Goal: Transaction & Acquisition: Book appointment/travel/reservation

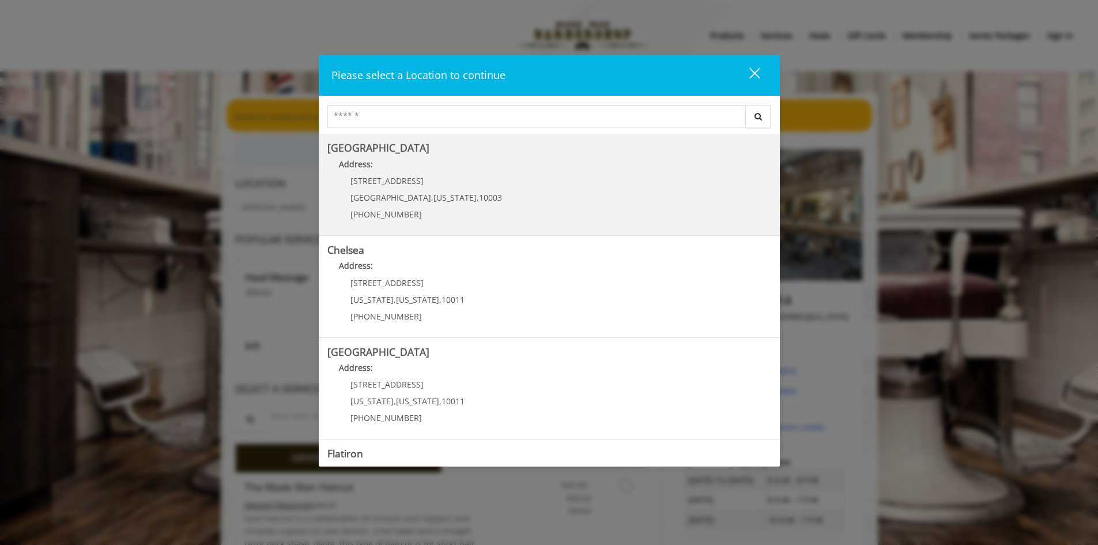
click at [494, 189] on Village "[GEOGRAPHIC_DATA] Address: [STREET_ADDRESS][US_STATE] (212) 598-1840" at bounding box center [549, 184] width 444 height 84
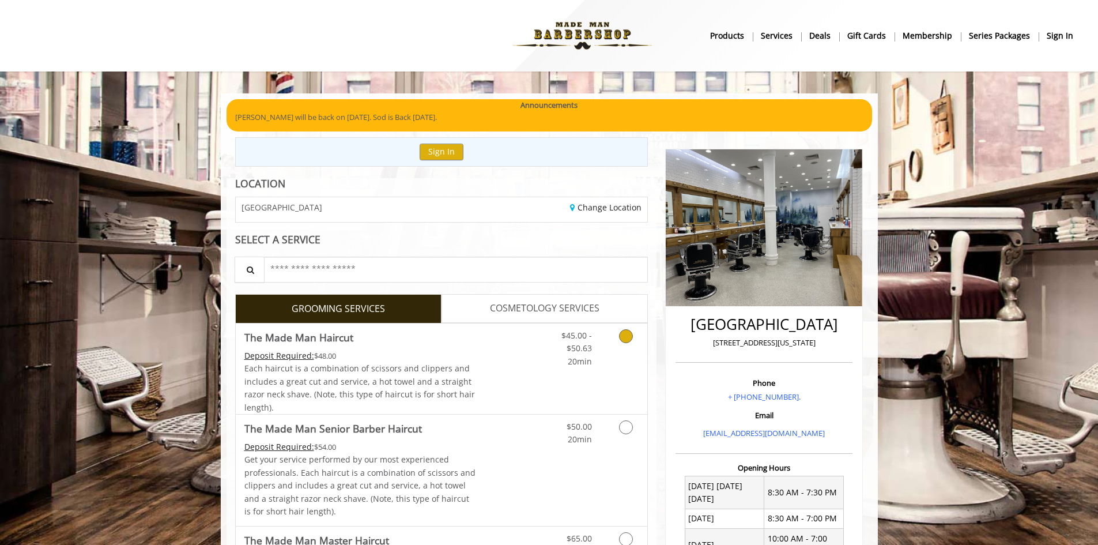
click at [623, 358] on link "Grooming services" at bounding box center [623, 345] width 29 height 44
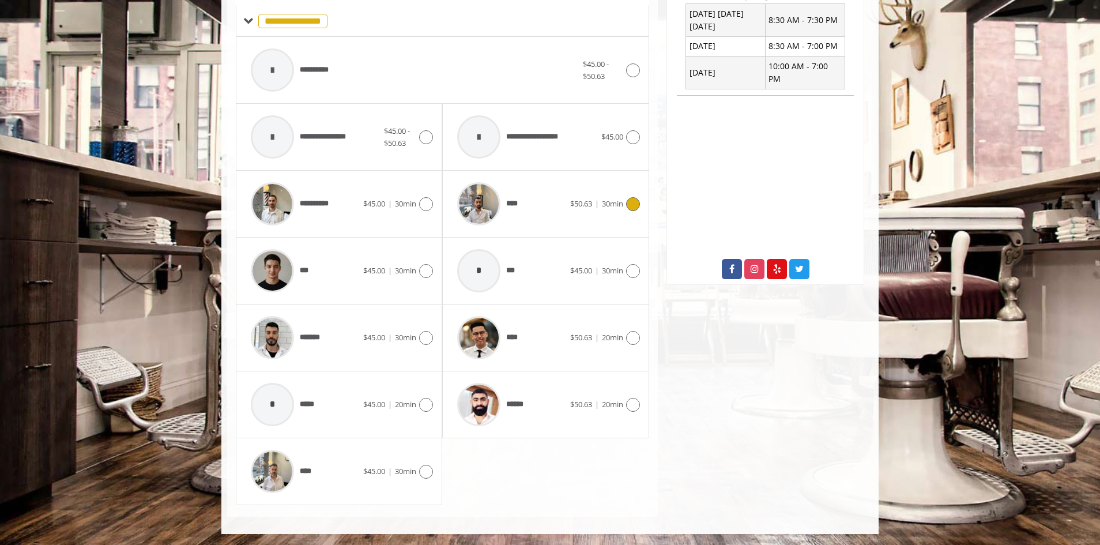
scroll to position [473, 0]
click at [555, 355] on div "****" at bounding box center [510, 337] width 118 height 55
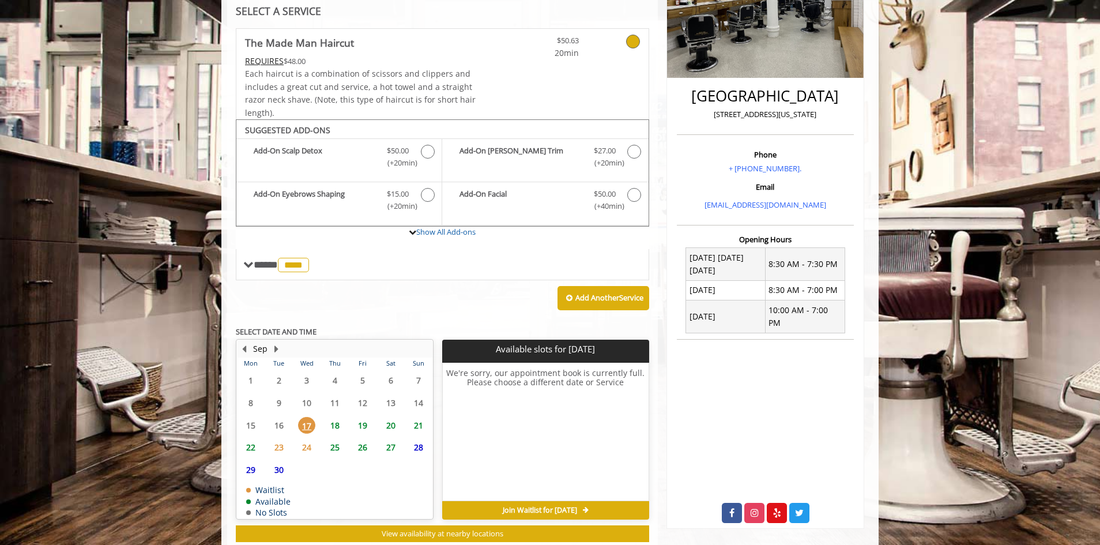
scroll to position [260, 0]
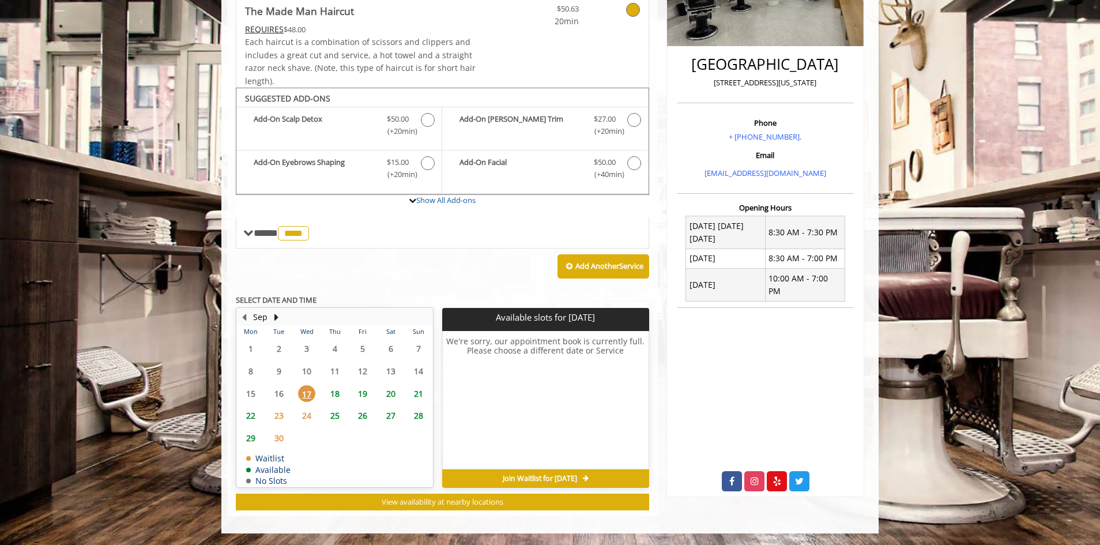
click at [361, 398] on span "19" at bounding box center [362, 393] width 17 height 17
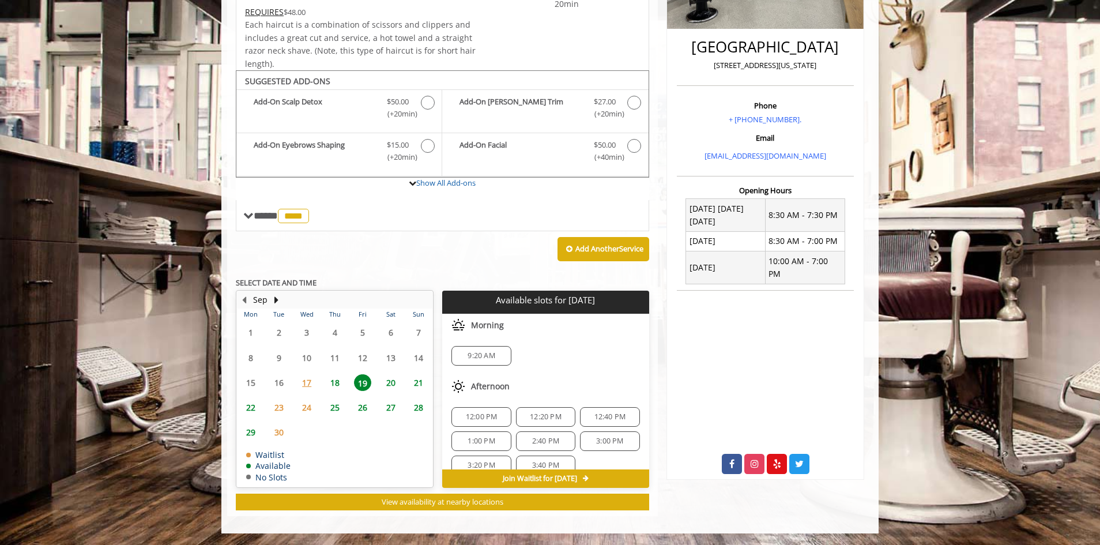
scroll to position [100, 0]
click at [386, 377] on span "20" at bounding box center [390, 382] width 17 height 17
